Goal: Navigation & Orientation: Find specific page/section

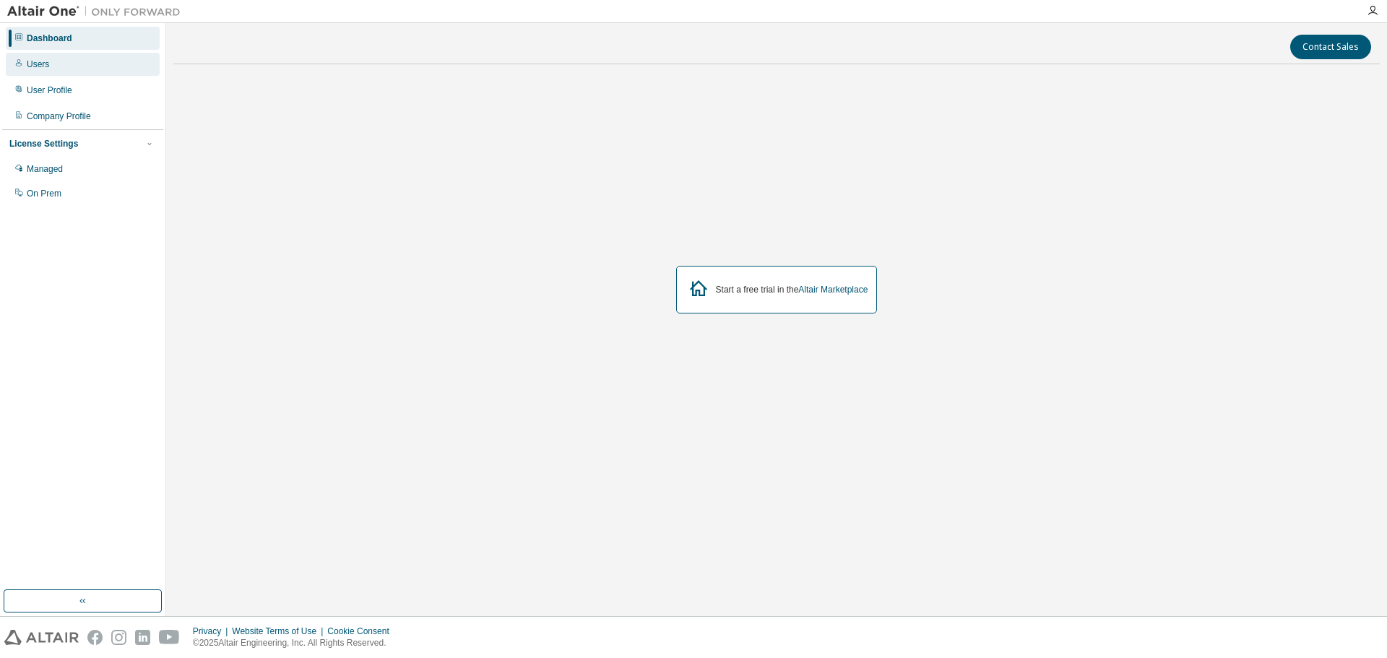
click at [32, 74] on div "Users" at bounding box center [83, 64] width 154 height 23
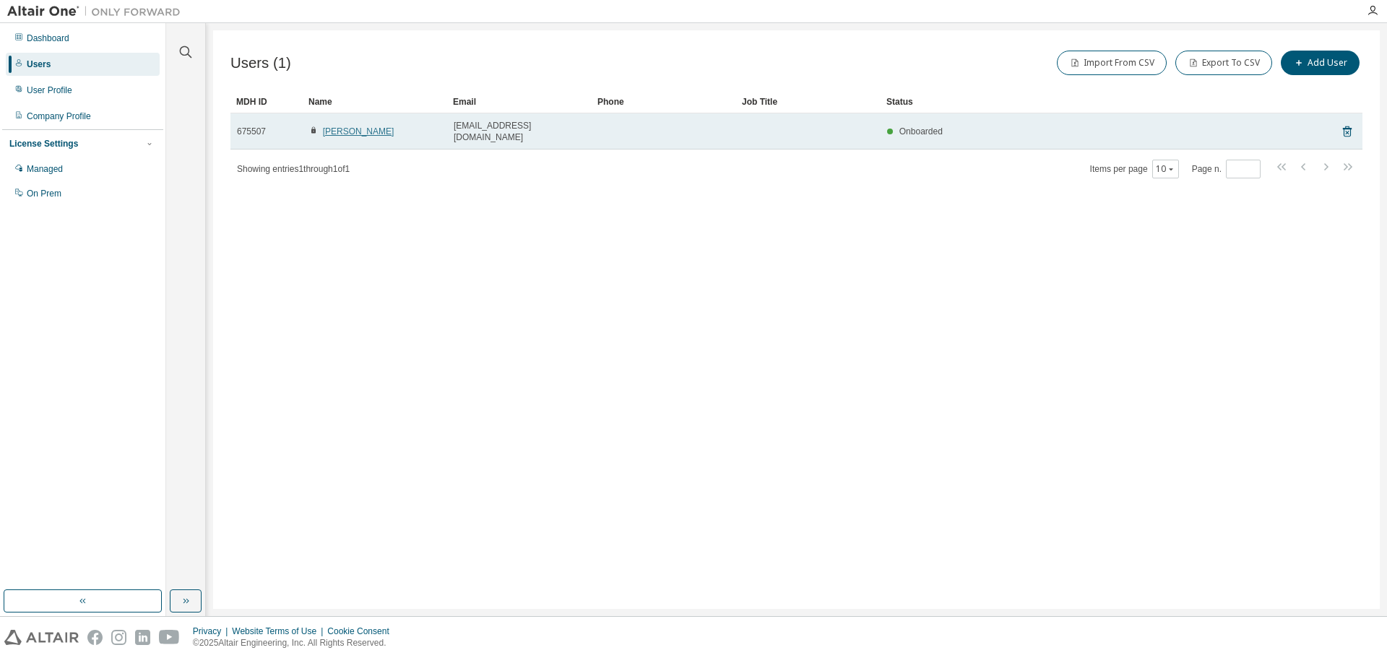
click at [365, 126] on link "[PERSON_NAME]" at bounding box center [358, 131] width 71 height 10
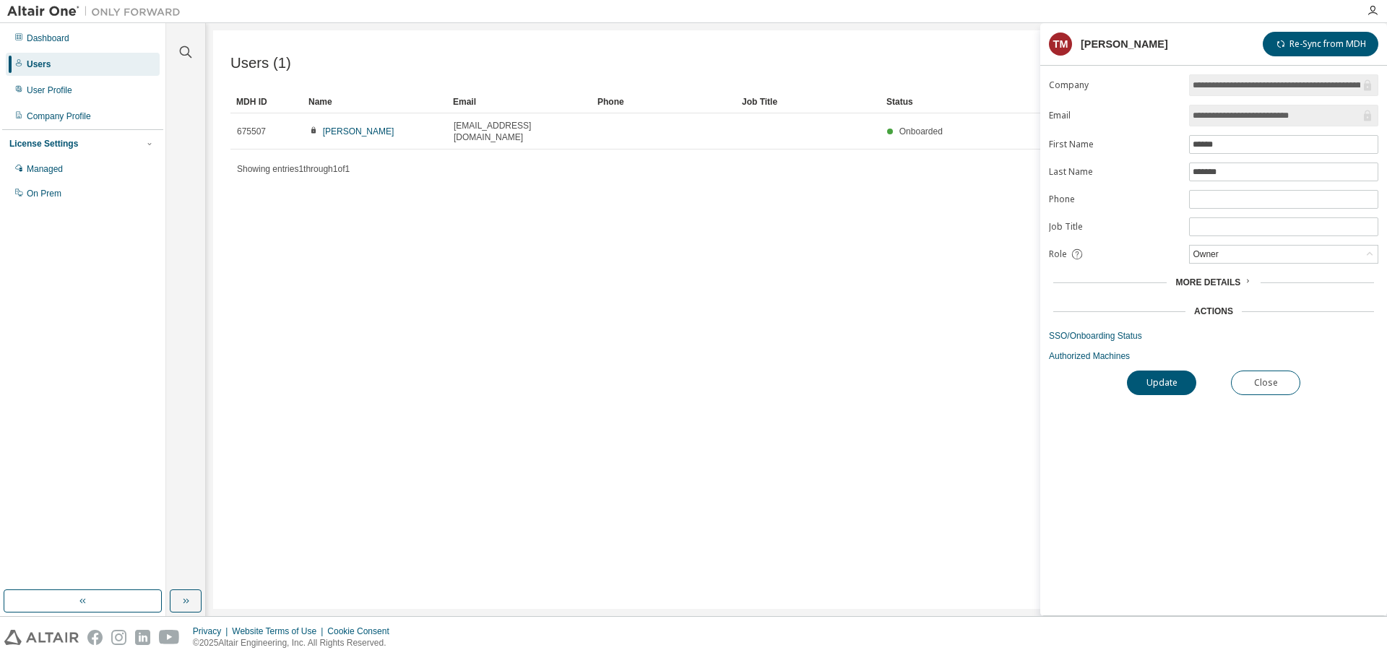
click at [1217, 282] on span "More Details" at bounding box center [1207, 282] width 65 height 10
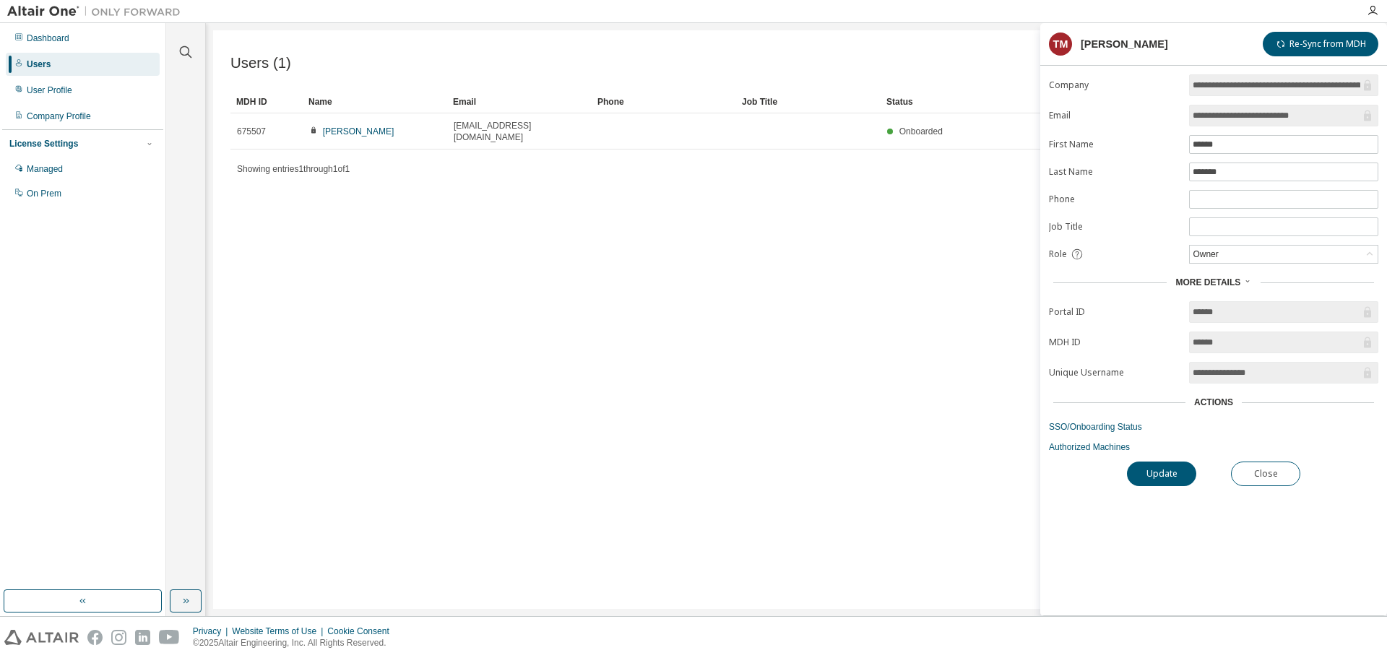
click at [855, 365] on div "Users (1) Import From CSV Export To CSV Add User Clear Load Save Save As Field …" at bounding box center [796, 319] width 1166 height 578
click at [37, 123] on div "Company Profile" at bounding box center [83, 116] width 154 height 23
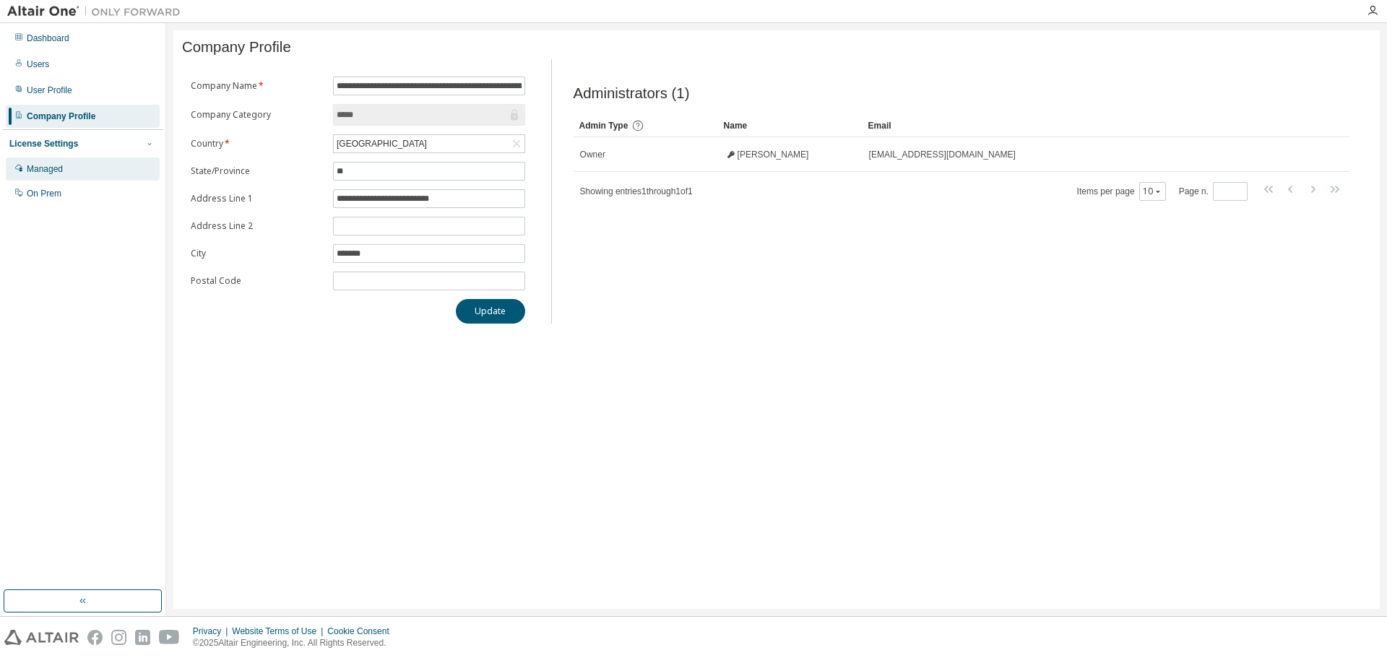
click at [48, 168] on div "Managed" at bounding box center [45, 169] width 36 height 12
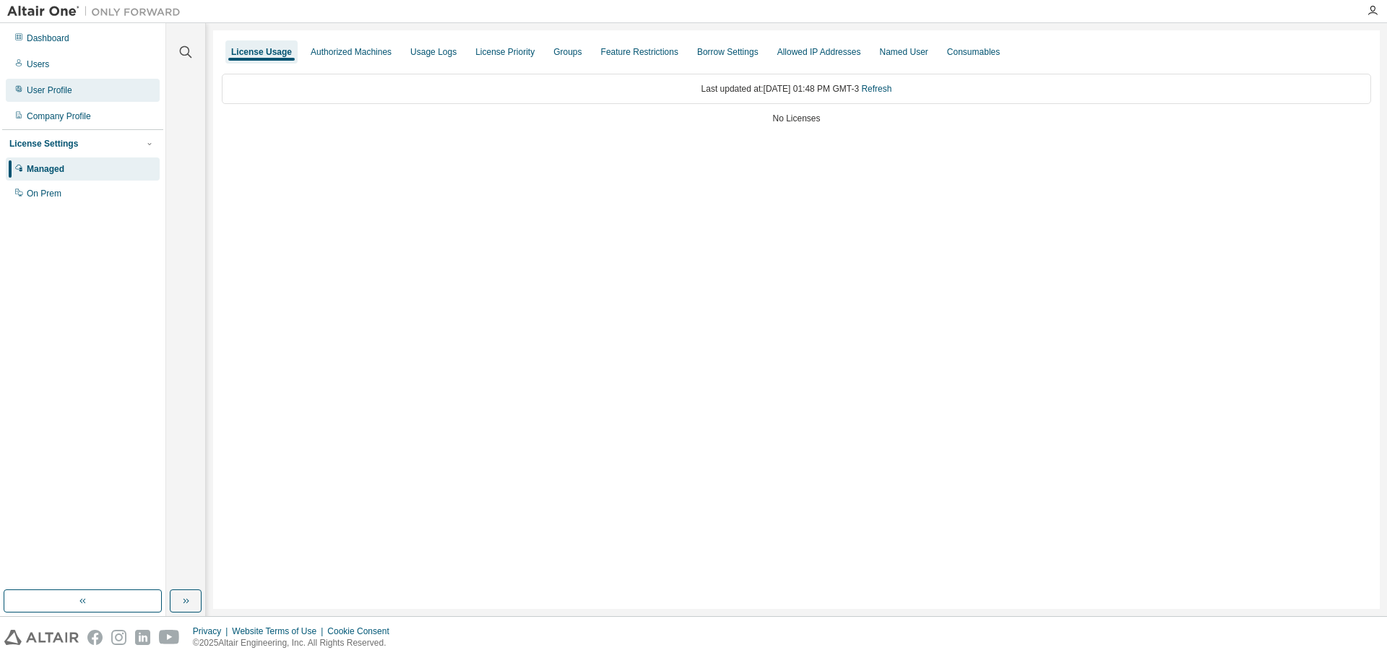
click at [54, 87] on div "User Profile" at bounding box center [49, 90] width 45 height 12
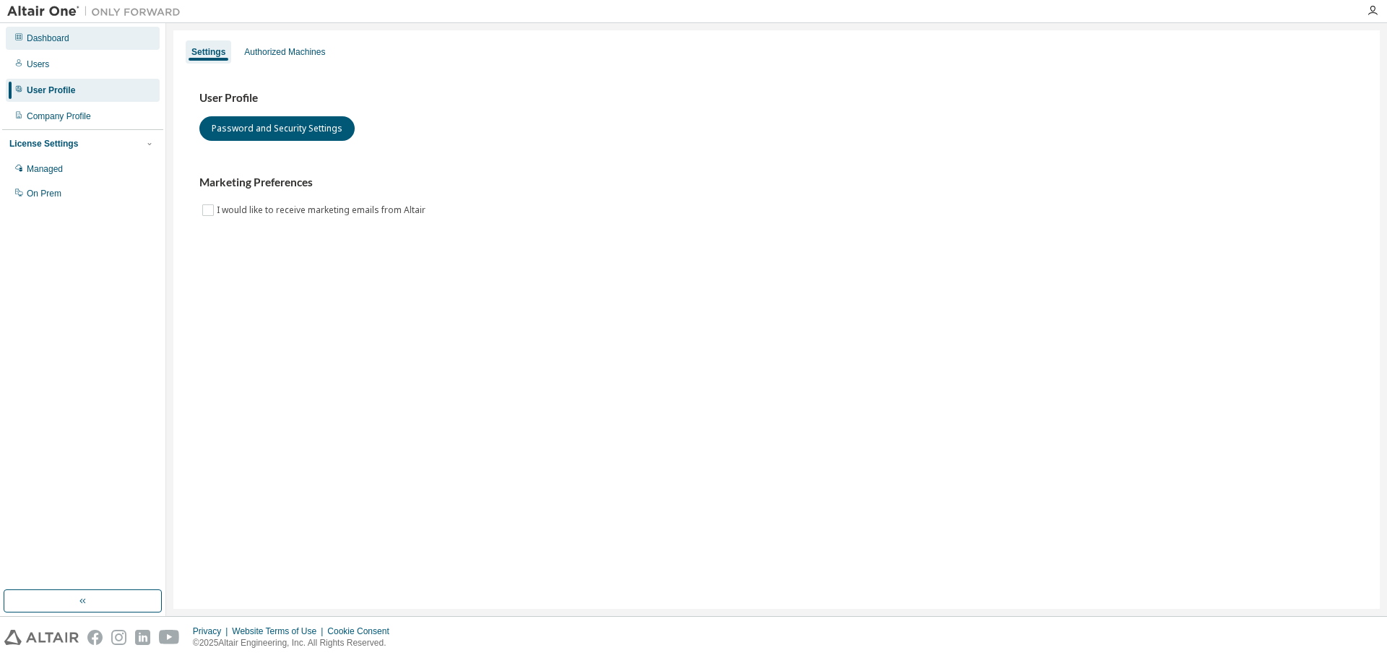
click at [53, 37] on div "Dashboard" at bounding box center [48, 38] width 43 height 12
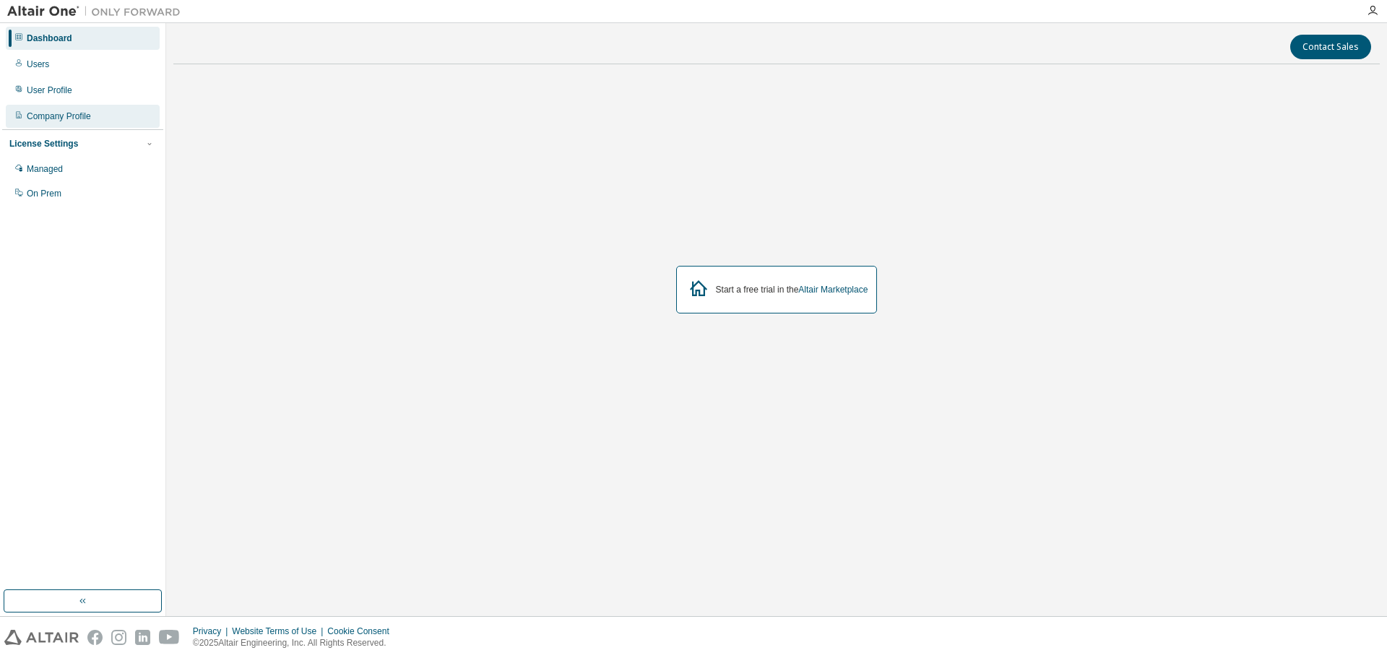
click at [54, 109] on div "Company Profile" at bounding box center [83, 116] width 154 height 23
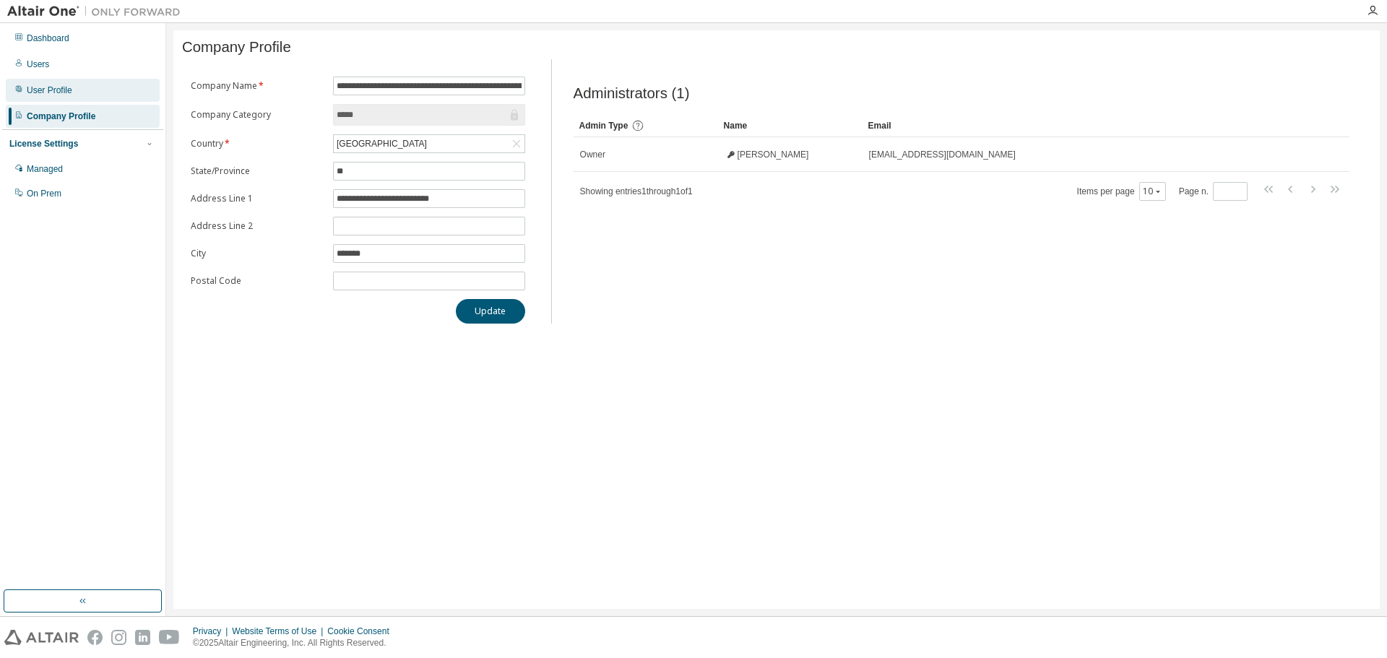
click at [54, 93] on div "User Profile" at bounding box center [49, 90] width 45 height 12
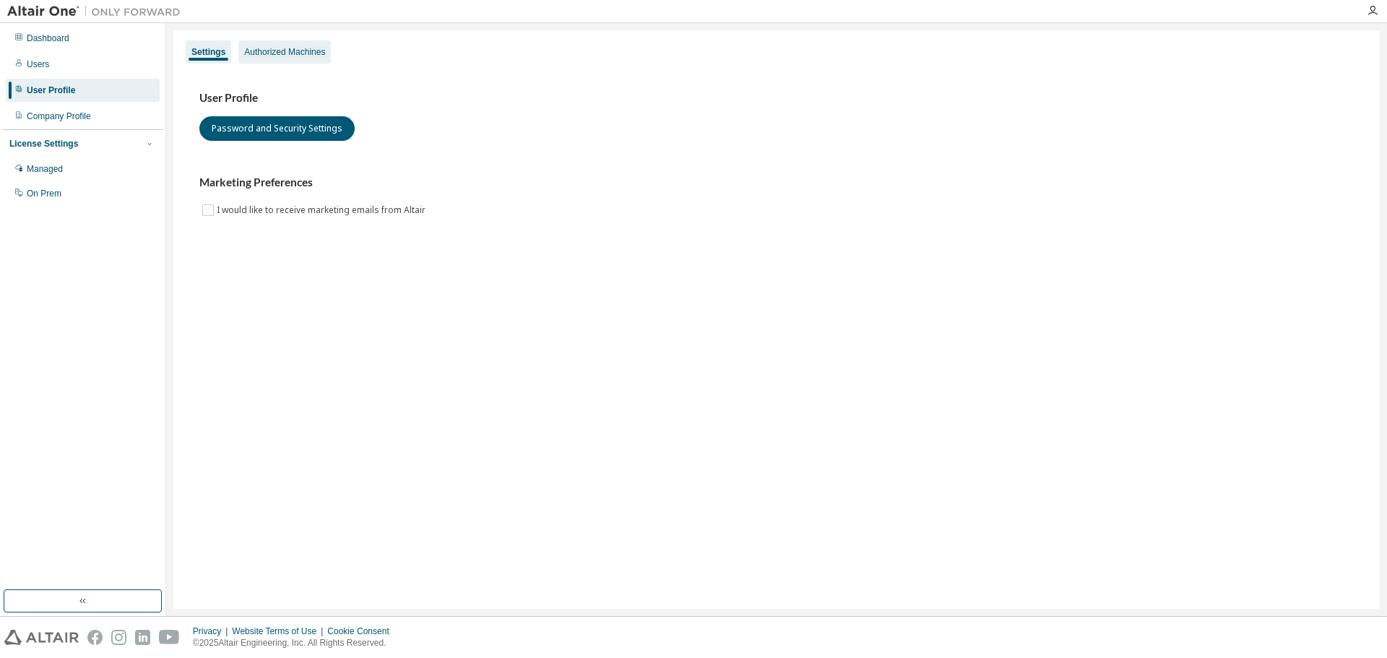
click at [285, 60] on div "Authorized Machines" at bounding box center [284, 51] width 92 height 23
